Goal: Task Accomplishment & Management: Manage account settings

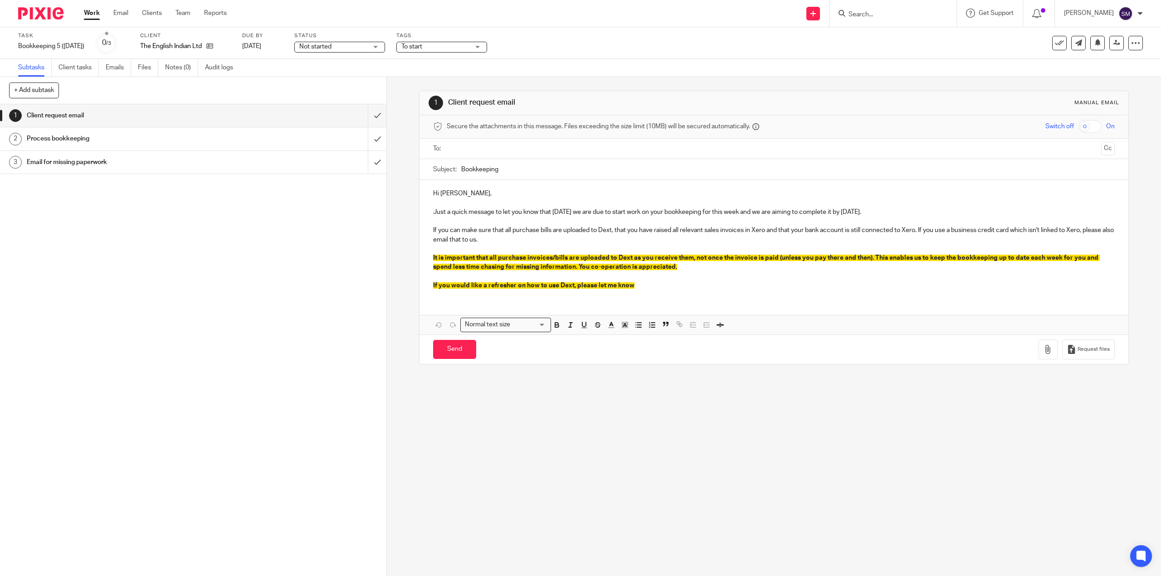
click at [357, 47] on span "Not started" at bounding box center [333, 47] width 68 height 10
click at [328, 77] on span "In progress" at bounding box center [315, 80] width 32 height 6
click at [412, 51] on span "To start" at bounding box center [435, 47] width 68 height 10
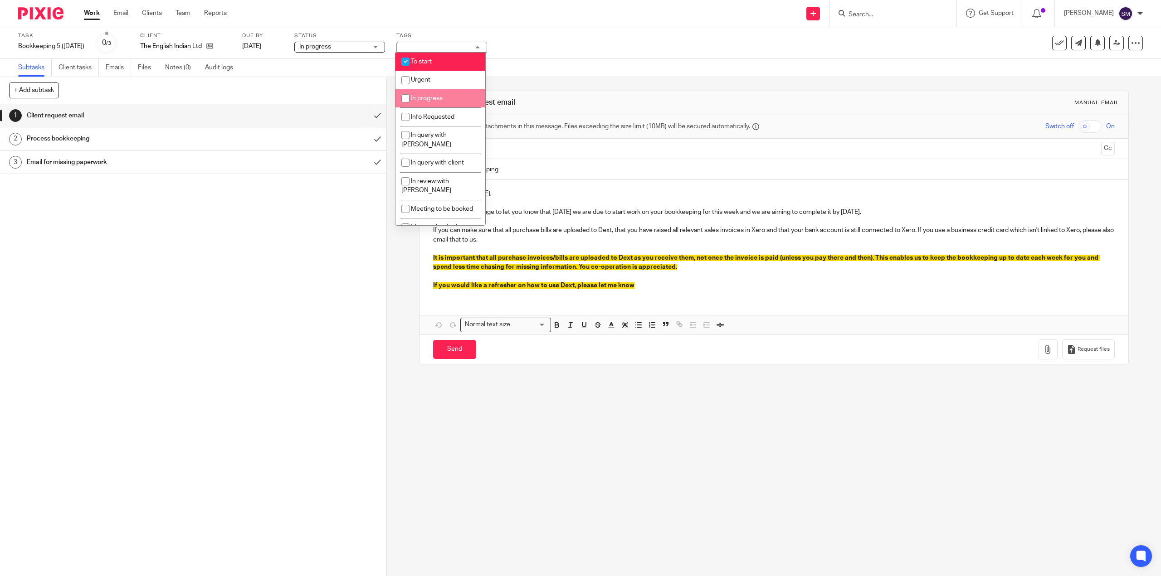
click at [418, 96] on span "In progress" at bounding box center [427, 98] width 32 height 6
checkbox input "true"
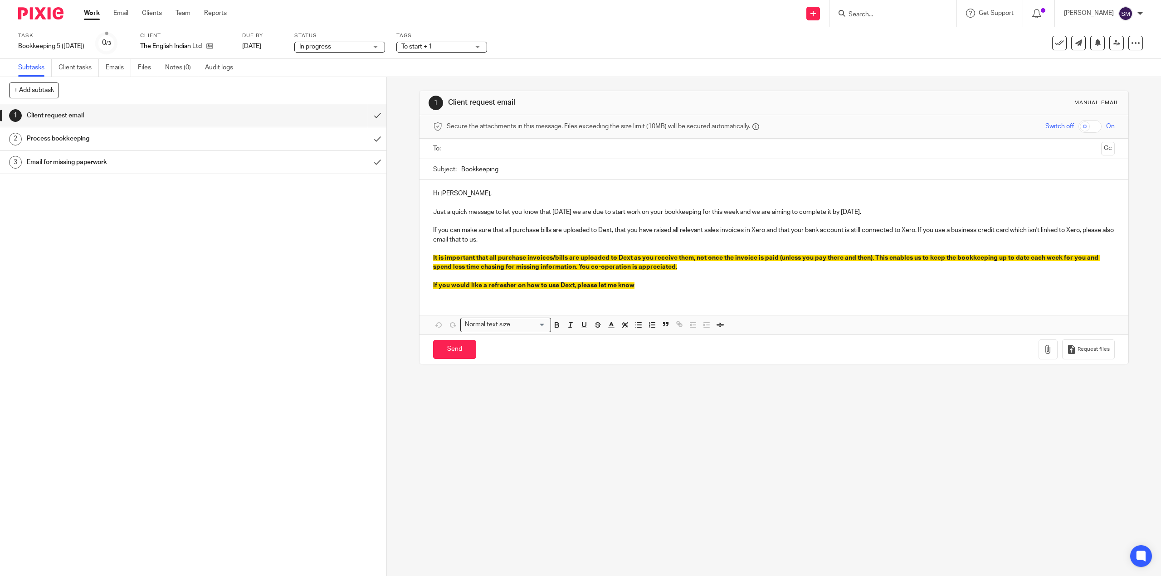
click at [522, 39] on div "Task Bookkeeping 5 (Friday) Save Bookkeeping 5 (Friday) 0 /3 Client The English…" at bounding box center [486, 43] width 937 height 22
click at [454, 48] on span "To start + 1" at bounding box center [435, 47] width 68 height 10
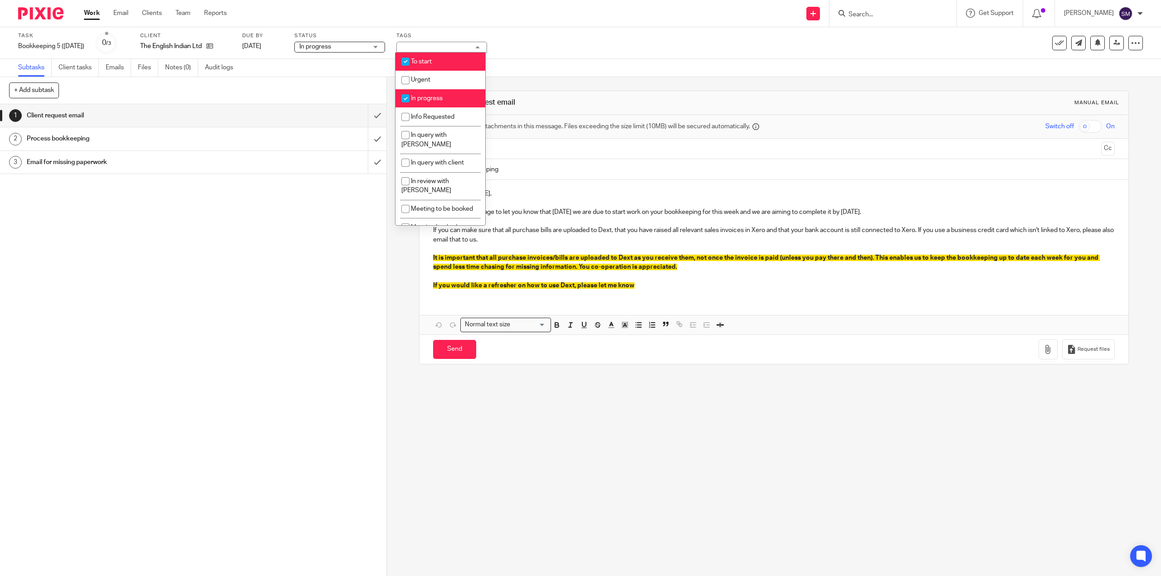
click at [435, 67] on li "To start" at bounding box center [440, 62] width 90 height 19
checkbox input "false"
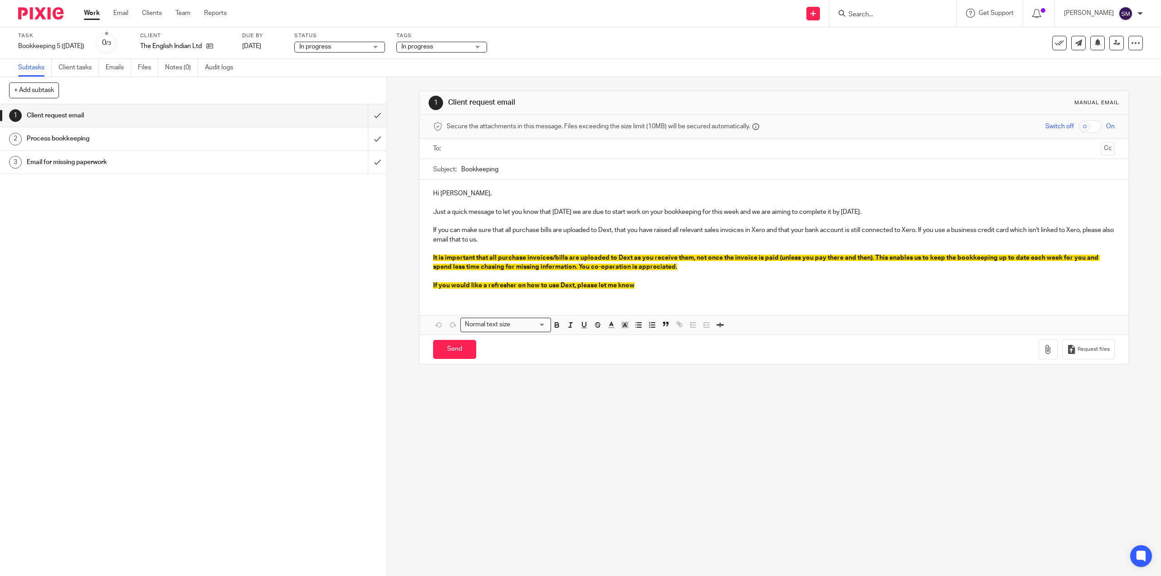
click at [568, 52] on div "Task Bookkeeping 5 (Friday) Save Bookkeeping 5 (Friday) 0 /3 Client The English…" at bounding box center [486, 43] width 937 height 22
